Goal: Information Seeking & Learning: Learn about a topic

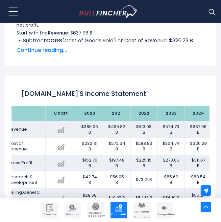
scroll to position [420, 0]
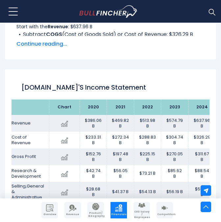
click at [34, 44] on span "Continue reading..." at bounding box center [110, 44] width 188 height 8
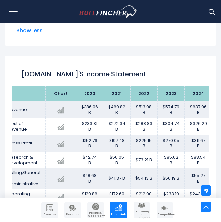
scroll to position [652, 0]
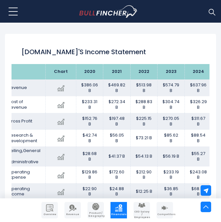
click at [35, 59] on div "[DOMAIN_NAME]'s Income Statement" at bounding box center [111, 52] width 198 height 24
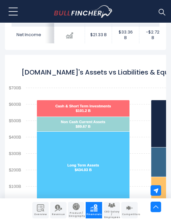
scroll to position [861, 0]
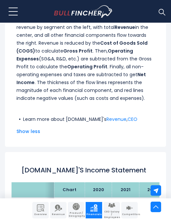
scroll to position [651, 0]
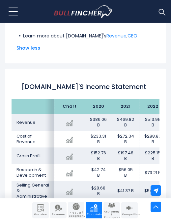
click at [7, 73] on div "[DOMAIN_NAME]'s Income Statement Chart 2024" at bounding box center [85, 164] width 161 height 190
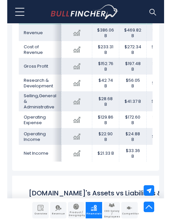
scroll to position [790, 0]
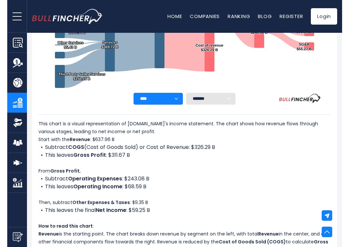
scroll to position [208, 0]
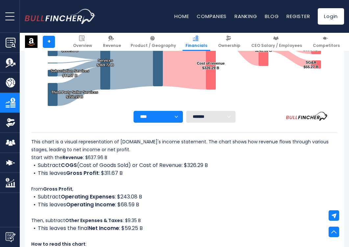
click at [120, 153] on div "This chart is a visual representation of [DOMAIN_NAME]'s income statement. The …" at bounding box center [184, 231] width 306 height 187
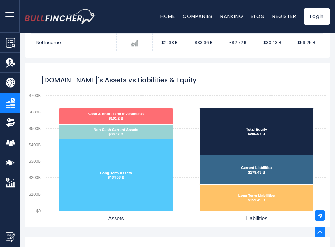
scroll to position [672, 0]
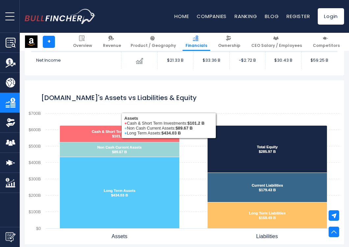
click at [89, 89] on rect "Amazon.com's Assets vs Liabilities & Equity" at bounding box center [184, 163] width 319 height 164
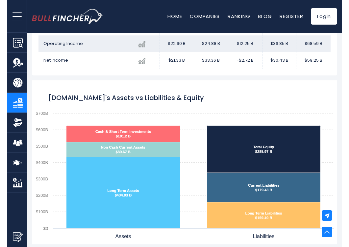
scroll to position [654, 0]
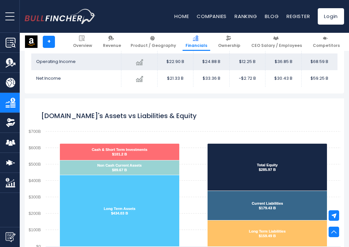
click at [90, 101] on rect "Amazon.com's Assets vs Liabilities & Equity" at bounding box center [184, 181] width 319 height 164
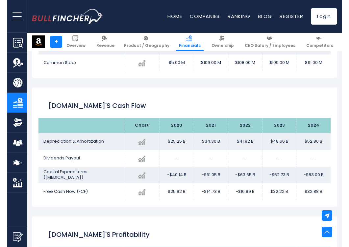
scroll to position [1051, 0]
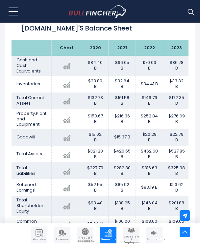
click at [181, 35] on div "[DOMAIN_NAME]'s Balance Sheet" at bounding box center [100, 29] width 177 height 24
